Goal: Entertainment & Leisure: Consume media (video, audio)

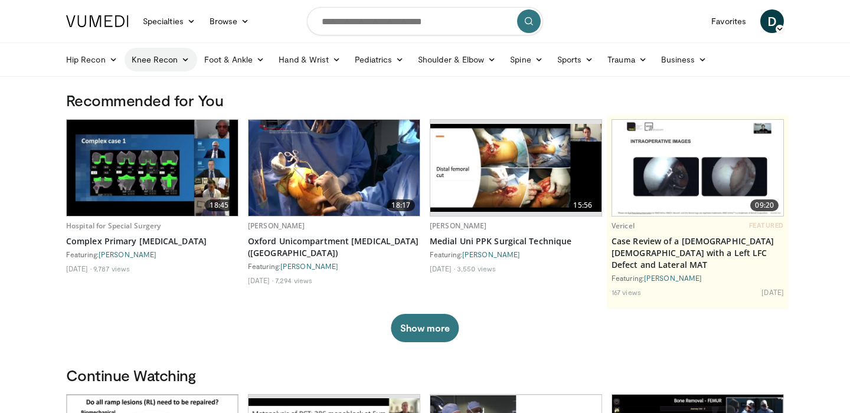
click at [177, 61] on link "Knee Recon" at bounding box center [161, 60] width 73 height 24
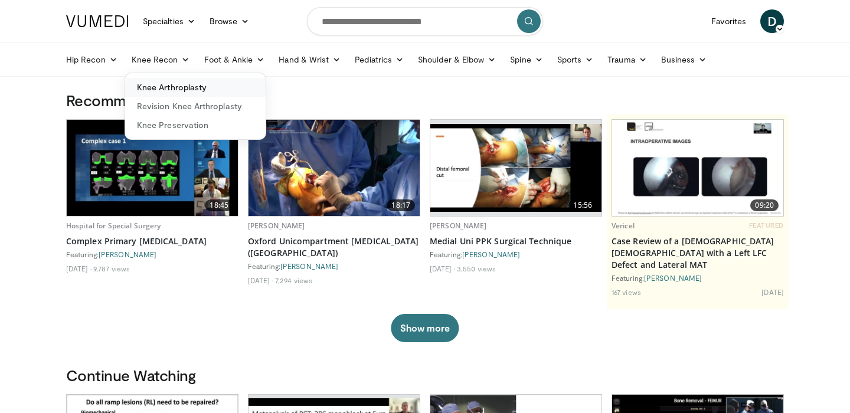
click at [185, 89] on link "Knee Arthroplasty" at bounding box center [195, 87] width 141 height 19
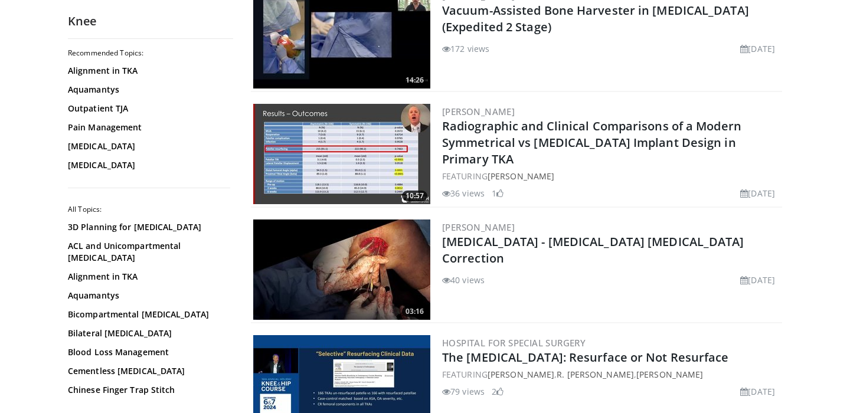
scroll to position [1075, 0]
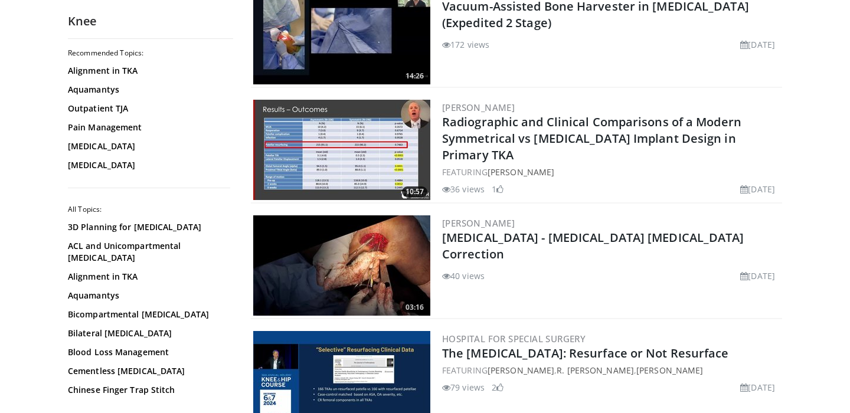
click at [384, 370] on img at bounding box center [341, 381] width 177 height 100
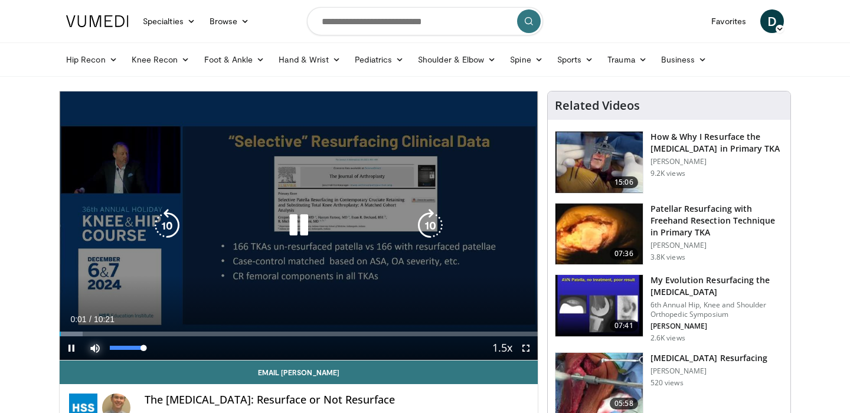
click at [98, 350] on span "Video Player" at bounding box center [95, 349] width 24 height 24
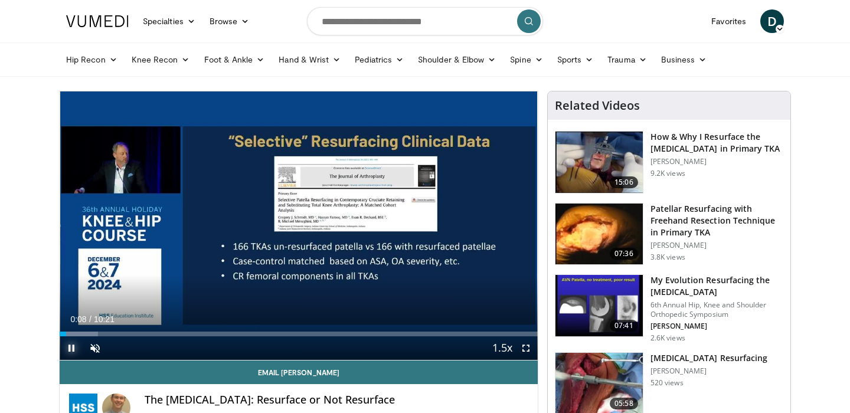
click at [74, 347] on span "Video Player" at bounding box center [72, 349] width 24 height 24
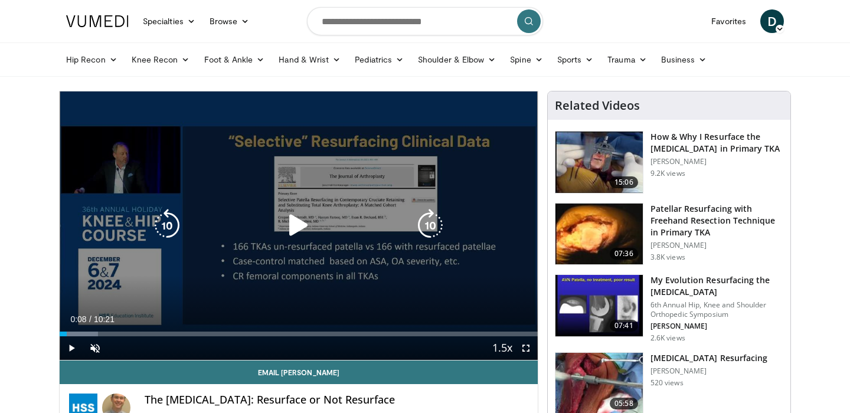
click at [293, 213] on icon "Video Player" at bounding box center [298, 225] width 33 height 33
click at [94, 347] on span "Video Player" at bounding box center [95, 349] width 24 height 24
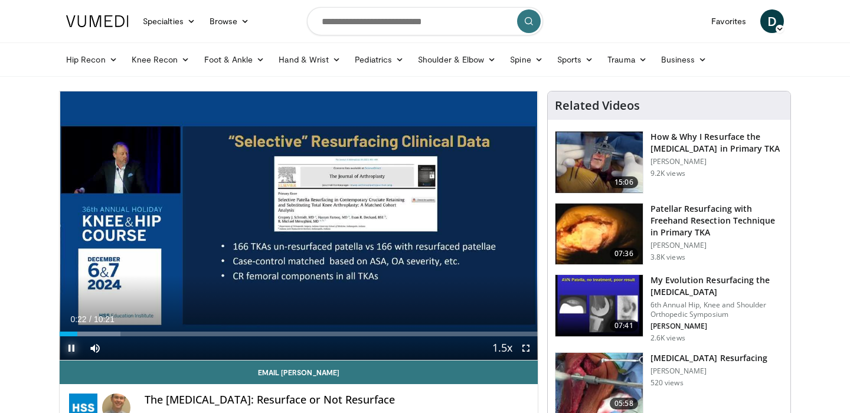
drag, startPoint x: 68, startPoint y: 337, endPoint x: 57, endPoint y: 336, distance: 11.2
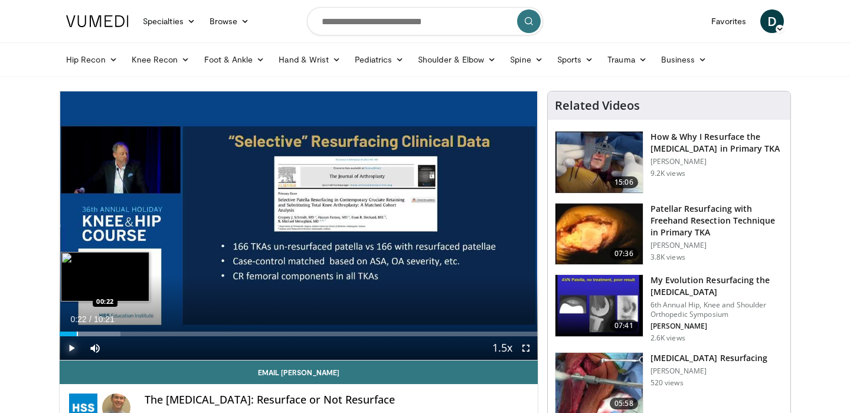
click at [77, 335] on div "Progress Bar" at bounding box center [77, 334] width 1 height 5
click at [62, 334] on div "Progress Bar" at bounding box center [62, 334] width 1 height 5
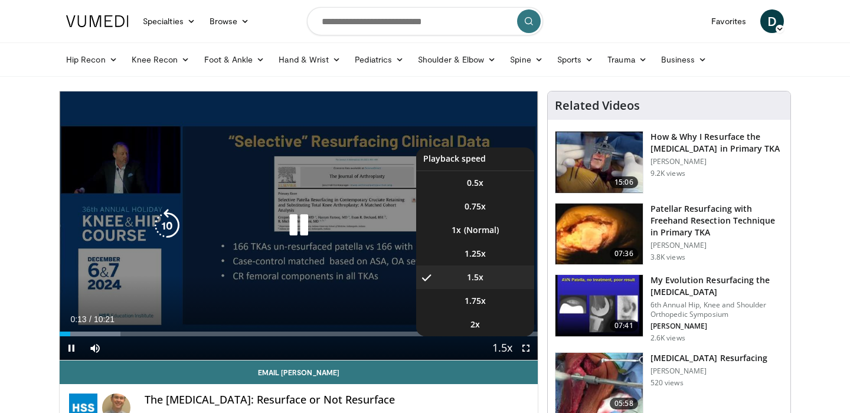
click at [505, 353] on span "Video Player" at bounding box center [502, 349] width 17 height 24
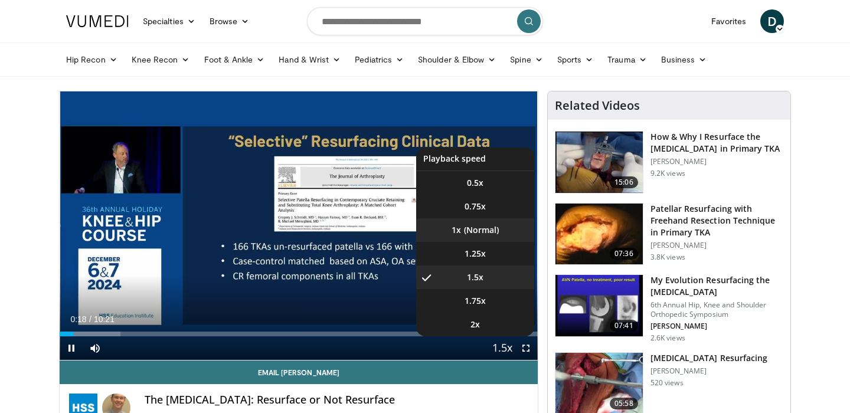
click at [486, 231] on li "1x" at bounding box center [475, 230] width 118 height 24
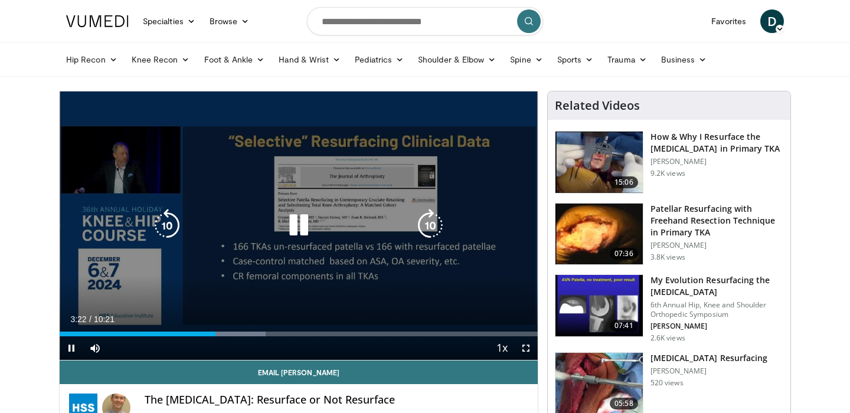
click at [169, 220] on icon "Video Player" at bounding box center [167, 225] width 33 height 33
click at [297, 224] on icon "Video Player" at bounding box center [298, 225] width 33 height 33
click at [295, 230] on icon "Video Player" at bounding box center [298, 225] width 33 height 33
